Goal: Navigation & Orientation: Find specific page/section

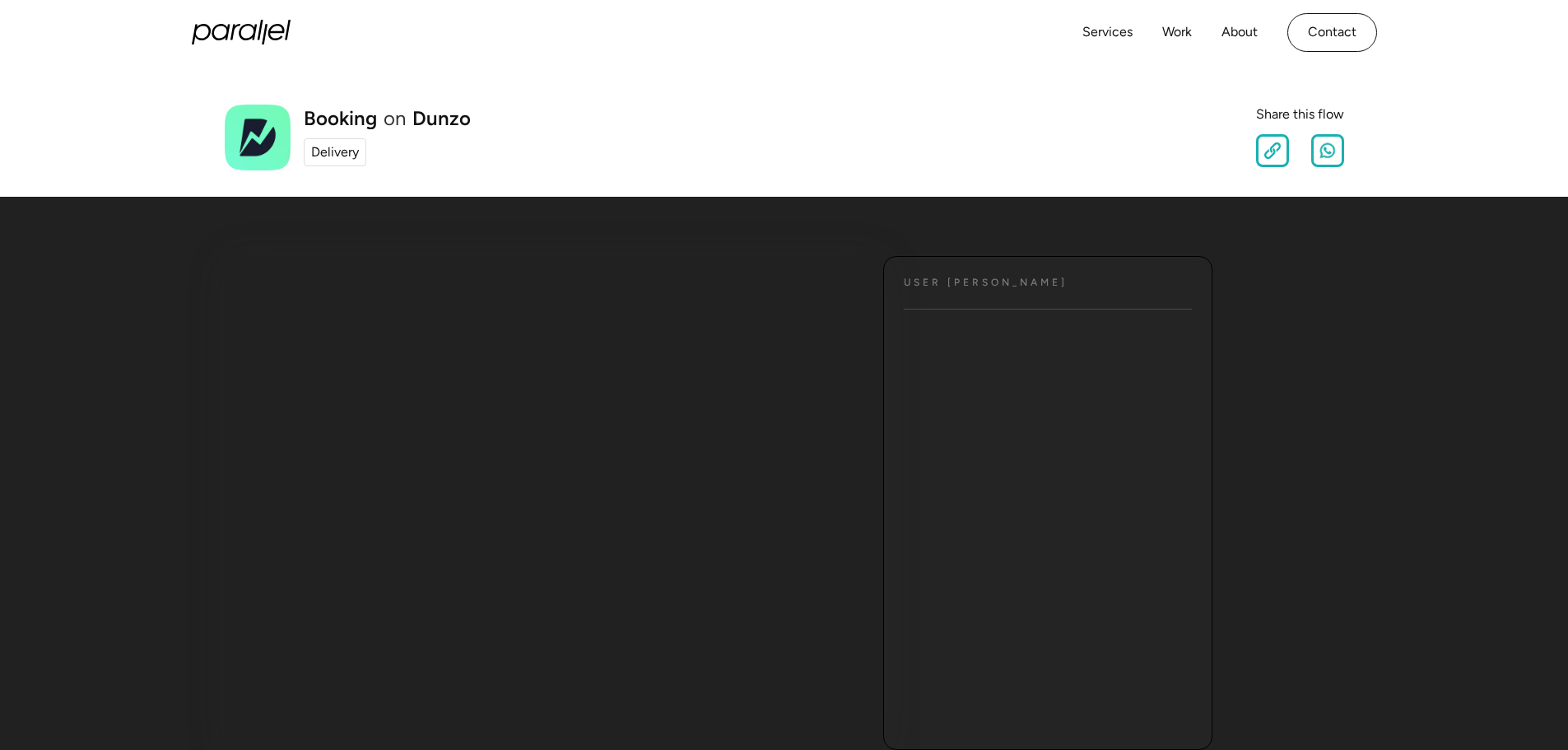
click at [331, 147] on div "Delivery" at bounding box center [335, 152] width 48 height 20
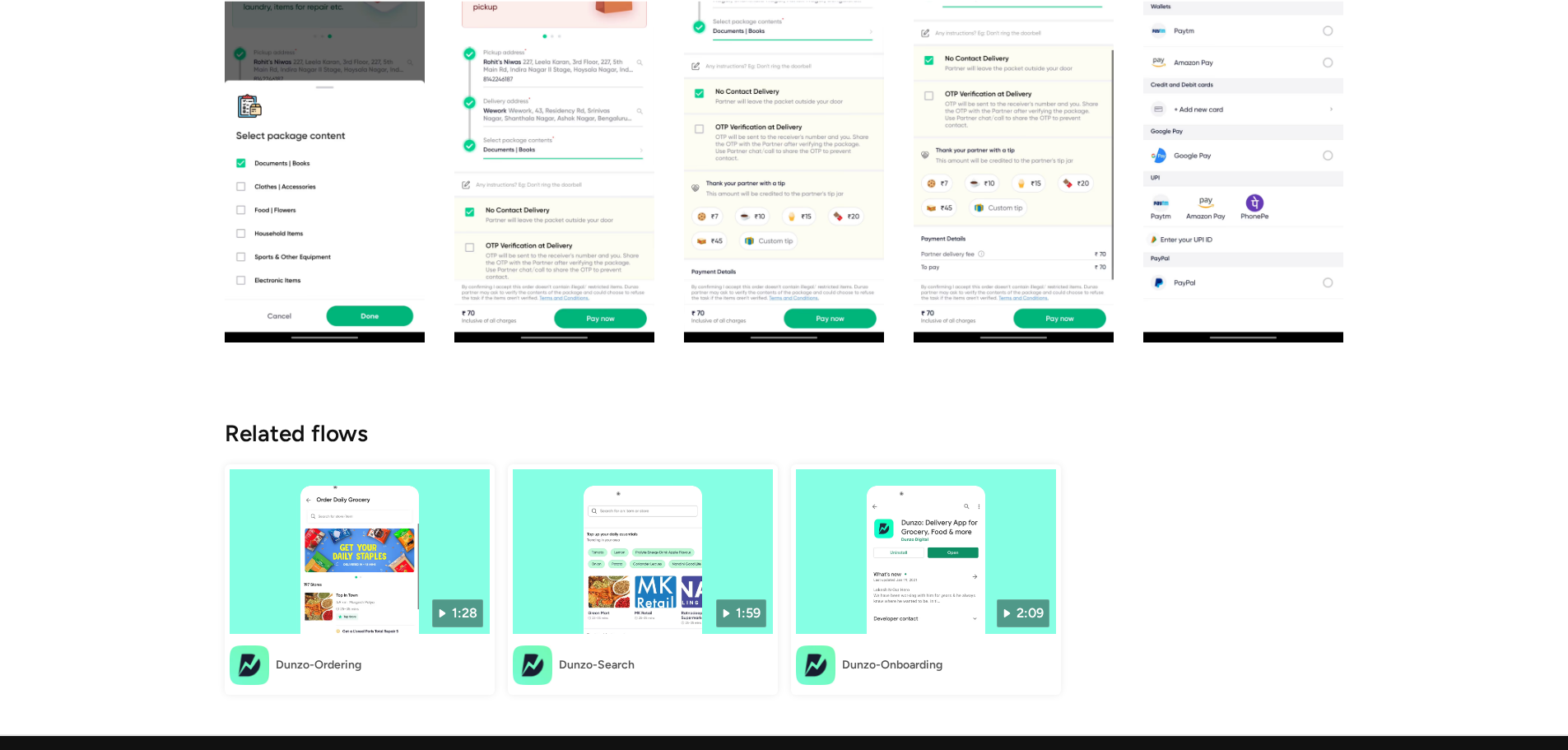
scroll to position [1811, 0]
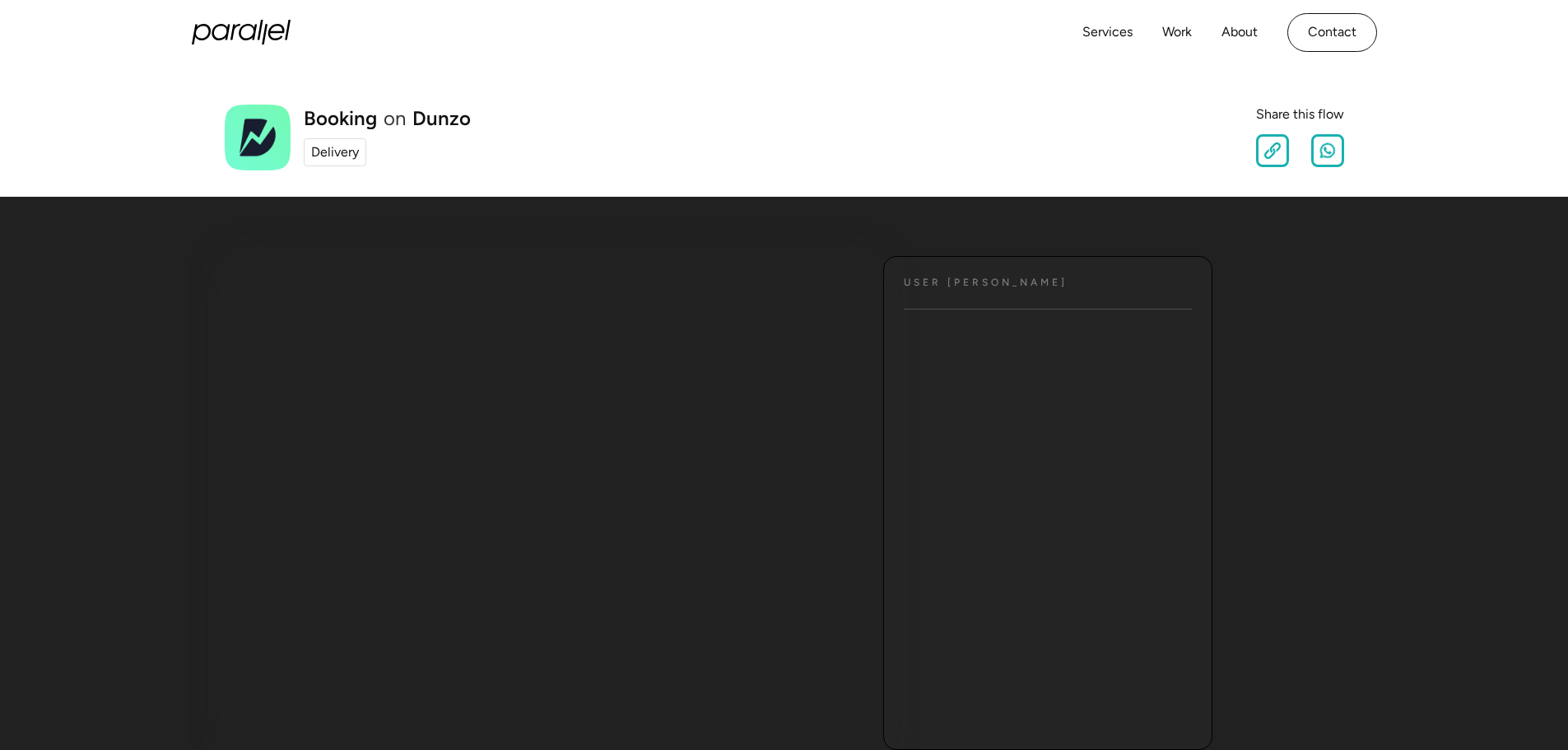
click at [996, 297] on div "User JOurney Text" at bounding box center [1048, 503] width 329 height 494
click at [1123, 36] on link "Services" at bounding box center [1108, 33] width 51 height 24
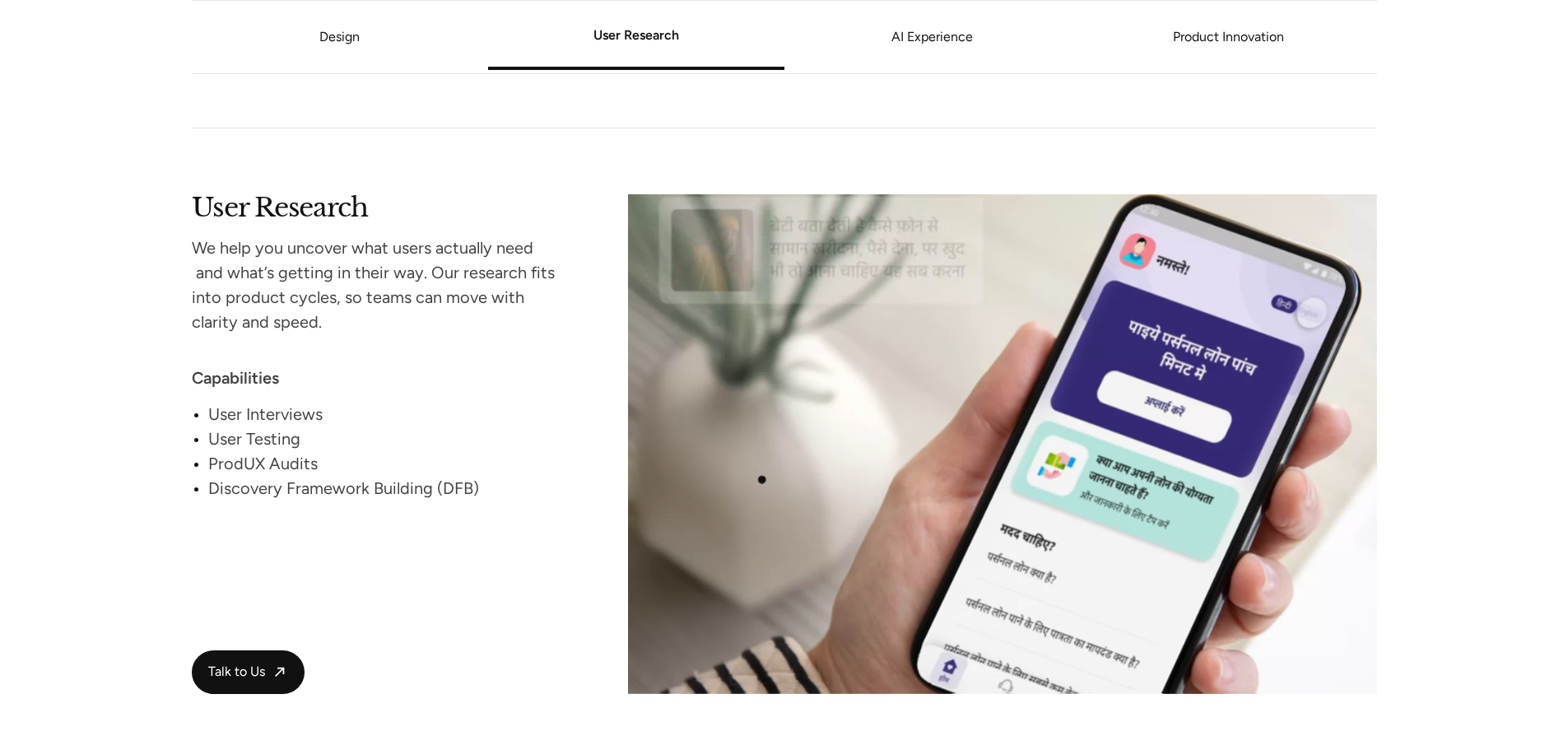
scroll to position [2219, 0]
